Goal: Information Seeking & Learning: Learn about a topic

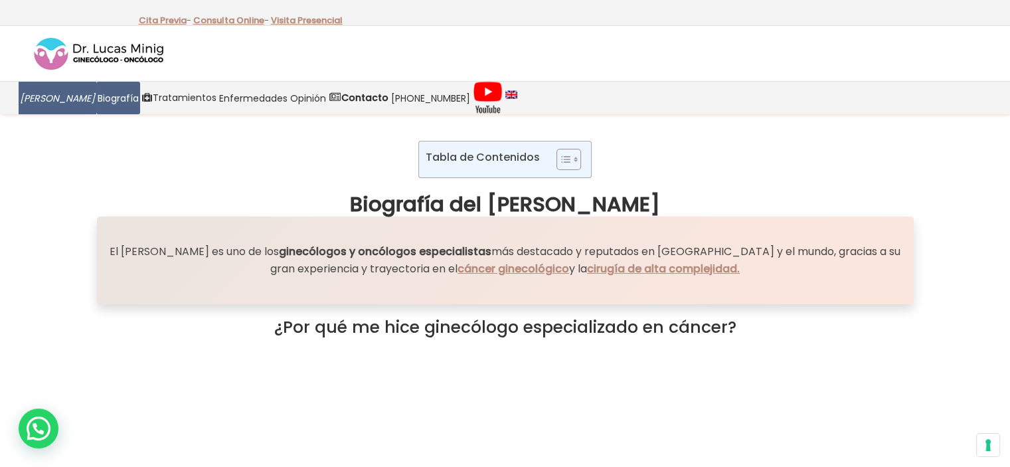
click at [44, 104] on span "[PERSON_NAME]" at bounding box center [57, 97] width 75 height 15
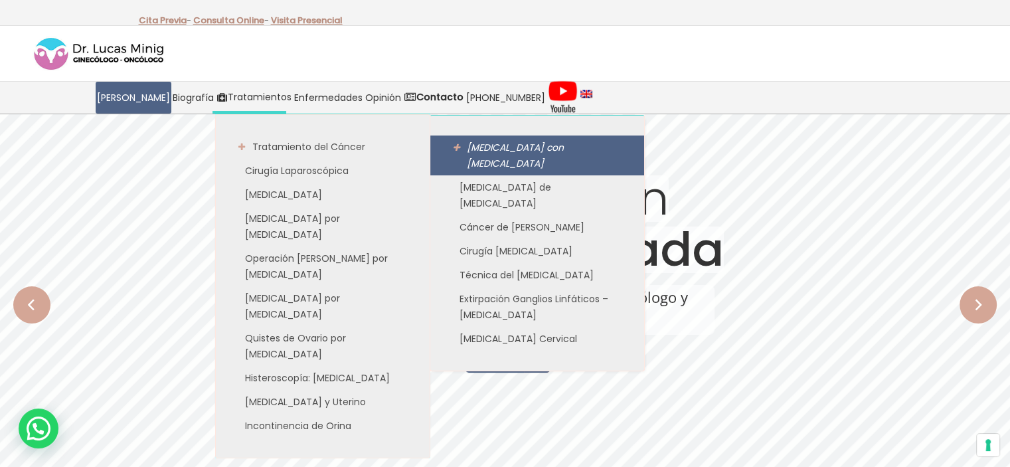
click at [507, 159] on span "[MEDICAL_DATA] con [MEDICAL_DATA]" at bounding box center [515, 155] width 97 height 29
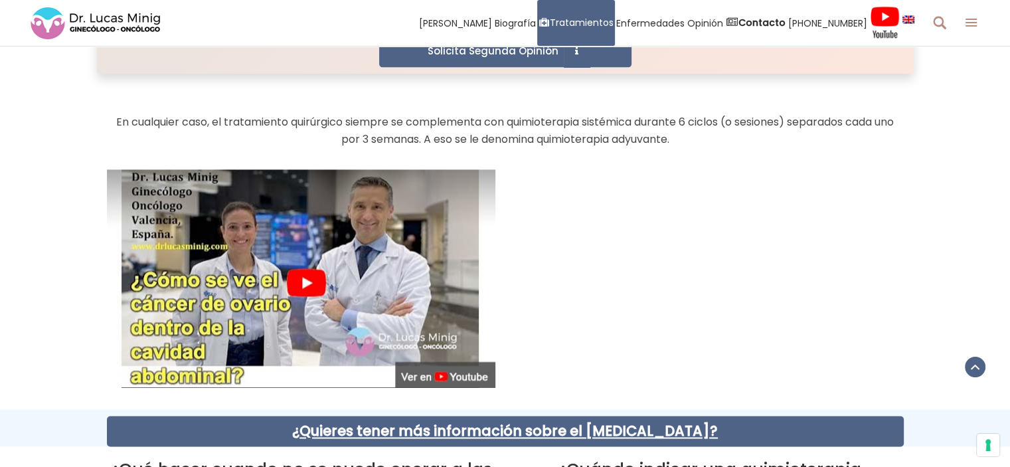
scroll to position [1682, 0]
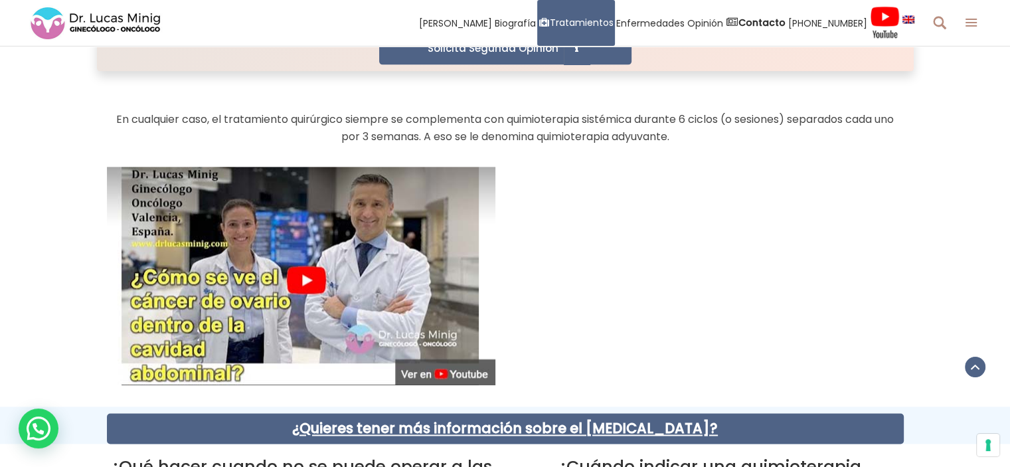
click at [329, 287] on img at bounding box center [301, 276] width 388 height 218
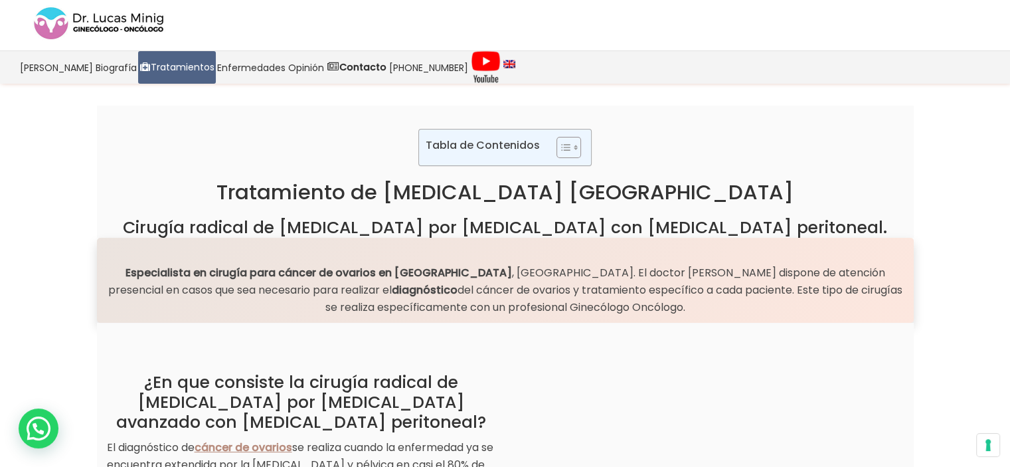
scroll to position [32, 0]
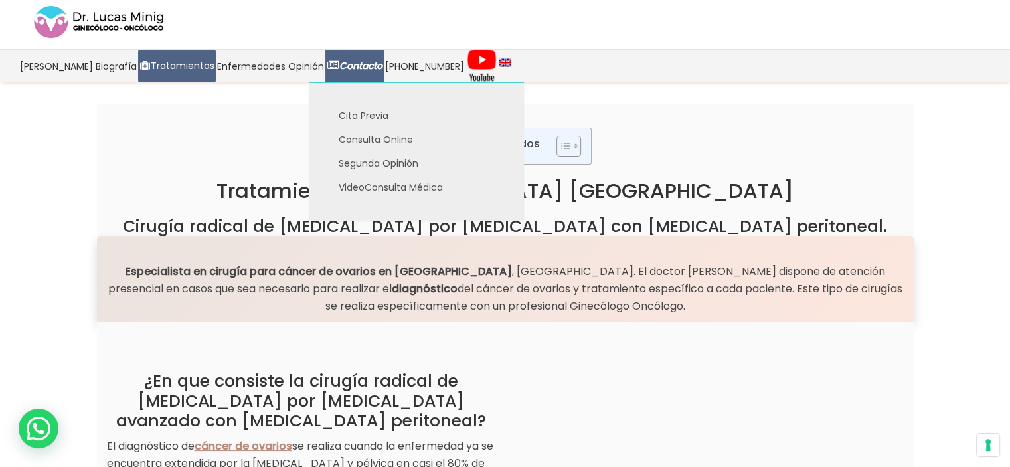
click at [355, 67] on strong "Contacto" at bounding box center [360, 65] width 43 height 13
